Goal: Information Seeking & Learning: Compare options

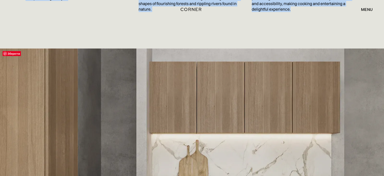
scroll to position [944, 0]
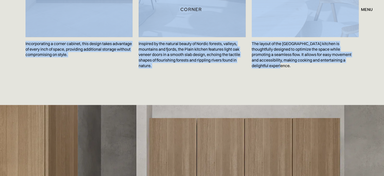
drag, startPoint x: 37, startPoint y: 74, endPoint x: 280, endPoint y: 63, distance: 242.9
copy body "A stylish, Scandi-inspired concept, this stunning range sits on the cutting-edg…"
click at [234, 53] on p "Inspired by the natural beauty of Nordic forests, valleys, mountains and fjords…" at bounding box center [192, 54] width 107 height 35
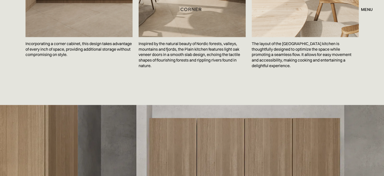
click at [229, 64] on p "Inspired by the natural beauty of Nordic forests, valleys, mountains and fjords…" at bounding box center [192, 54] width 107 height 35
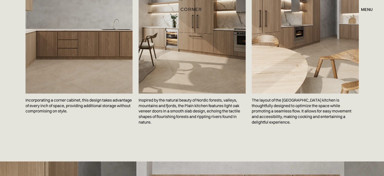
scroll to position [910, 0]
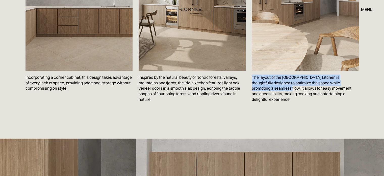
drag, startPoint x: 251, startPoint y: 73, endPoint x: 279, endPoint y: 86, distance: 30.4
click at [279, 86] on div "Зберегти Incorporating a corner cabinet, this design takes advantage of every i…" at bounding box center [193, 16] width 334 height 184
copy p "The layout of the Corner Plain kitchen is thoughtfully designed to optimize the…"
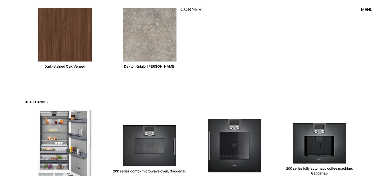
scroll to position [1483, 0]
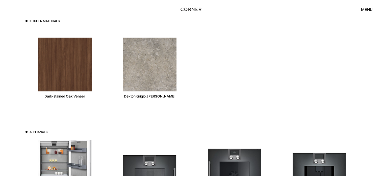
click at [145, 94] on div "Dekton Grigio, Consentino" at bounding box center [150, 96] width 52 height 5
drag, startPoint x: 128, startPoint y: 85, endPoint x: 151, endPoint y: 85, distance: 22.8
click at [151, 85] on div "Dekton Grigio, Consentino" at bounding box center [149, 68] width 79 height 78
copy div "Dekton Grigio,"
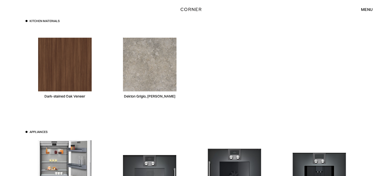
click at [309, 43] on div at bounding box center [319, 68] width 79 height 78
